Goal: Task Accomplishment & Management: Manage account settings

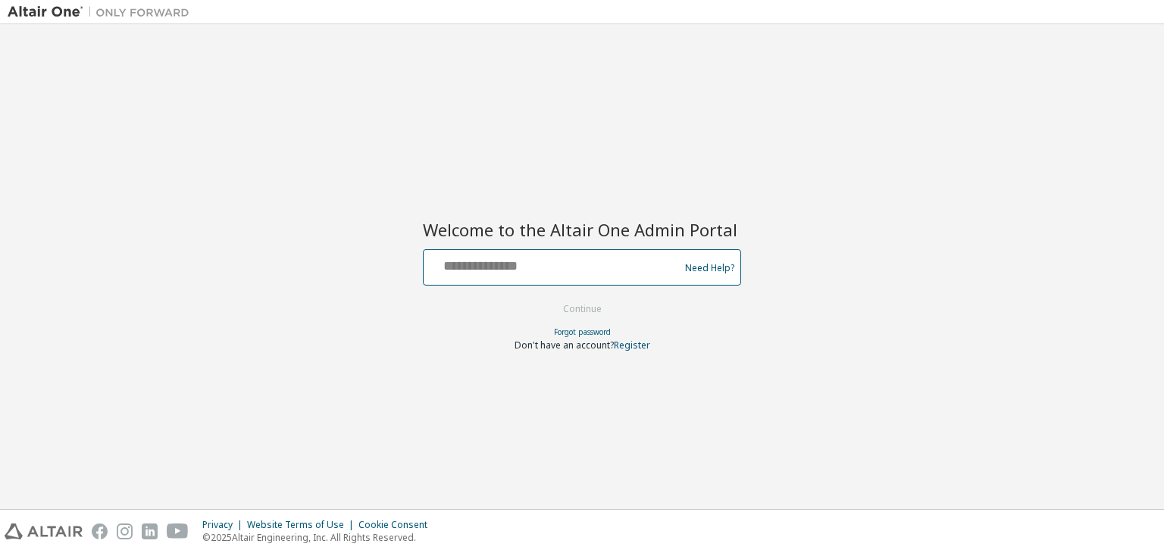
click at [606, 266] on input "text" at bounding box center [554, 264] width 248 height 22
type input "**********"
click at [587, 304] on button "Continue" at bounding box center [582, 309] width 70 height 23
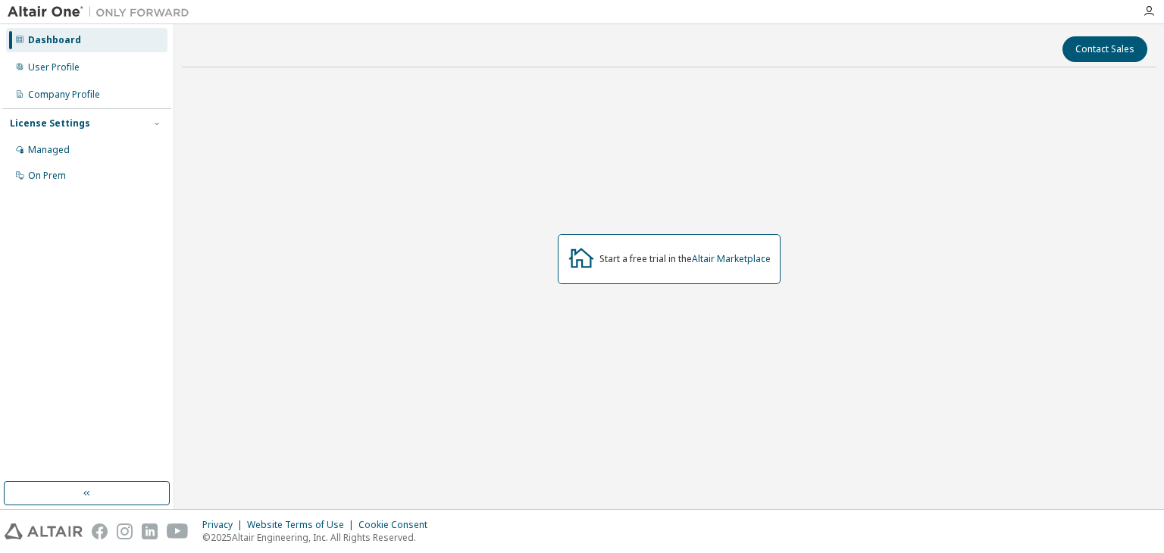
click at [1155, 5] on div at bounding box center [1149, 11] width 30 height 12
click at [1149, 12] on icon "button" at bounding box center [1149, 11] width 12 height 12
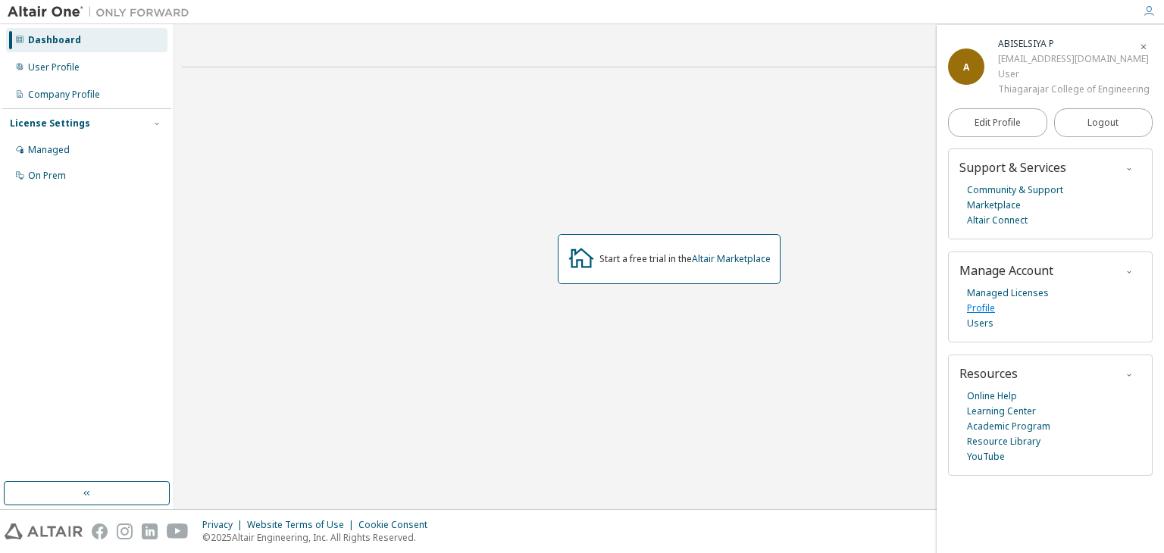
click at [977, 303] on link "Profile" at bounding box center [981, 308] width 28 height 15
click at [89, 73] on div "User Profile" at bounding box center [86, 67] width 161 height 24
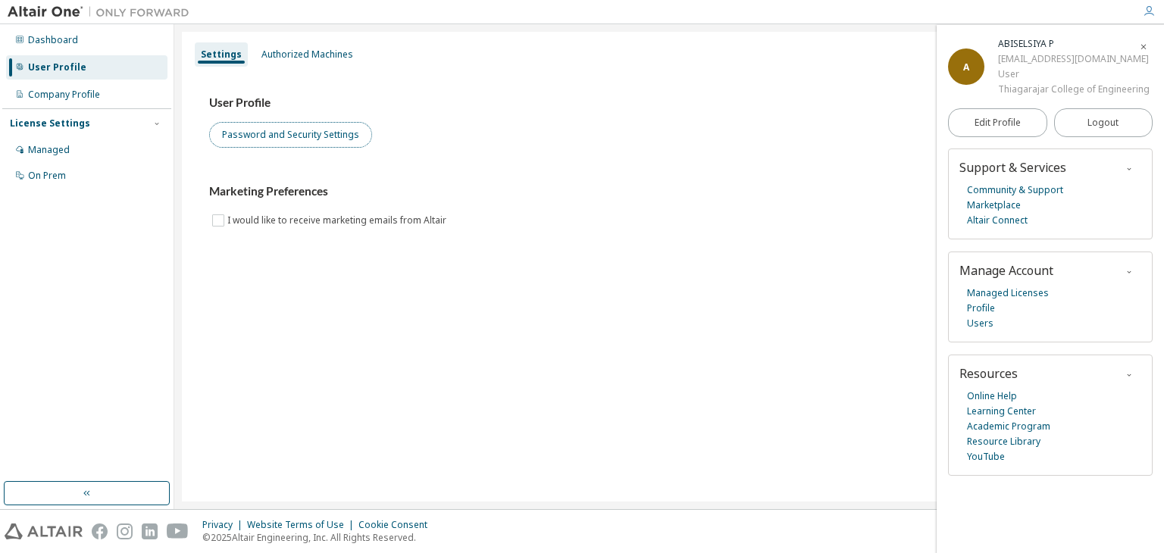
click at [281, 140] on button "Password and Security Settings" at bounding box center [290, 135] width 163 height 26
